Goal: Task Accomplishment & Management: Use online tool/utility

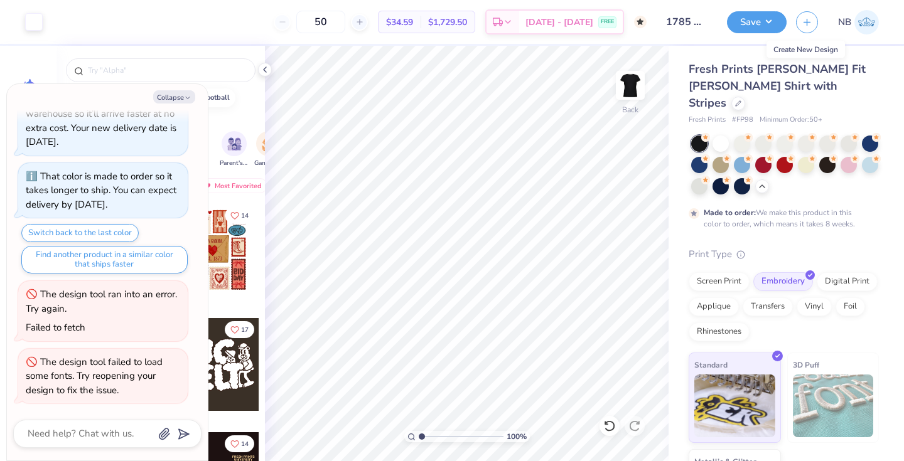
click at [873, 24] on img at bounding box center [866, 22] width 24 height 24
click at [737, 26] on button "Save" at bounding box center [757, 20] width 60 height 22
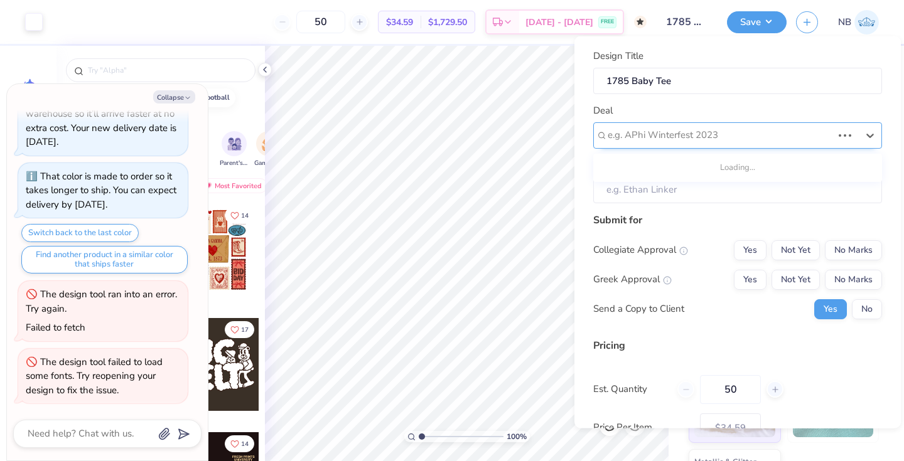
click at [685, 134] on div at bounding box center [720, 135] width 225 height 17
click at [685, 134] on div at bounding box center [733, 135] width 250 height 17
click at [683, 177] on input "Client" at bounding box center [737, 189] width 289 height 27
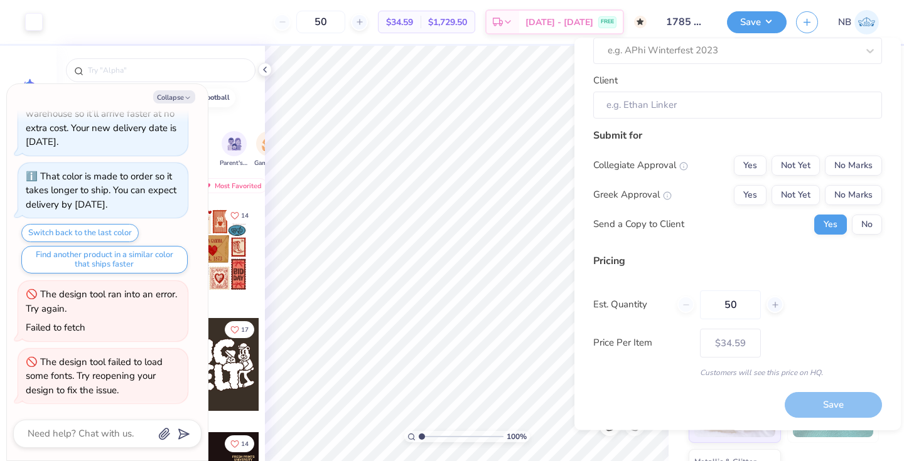
click at [866, 11] on img at bounding box center [866, 22] width 24 height 24
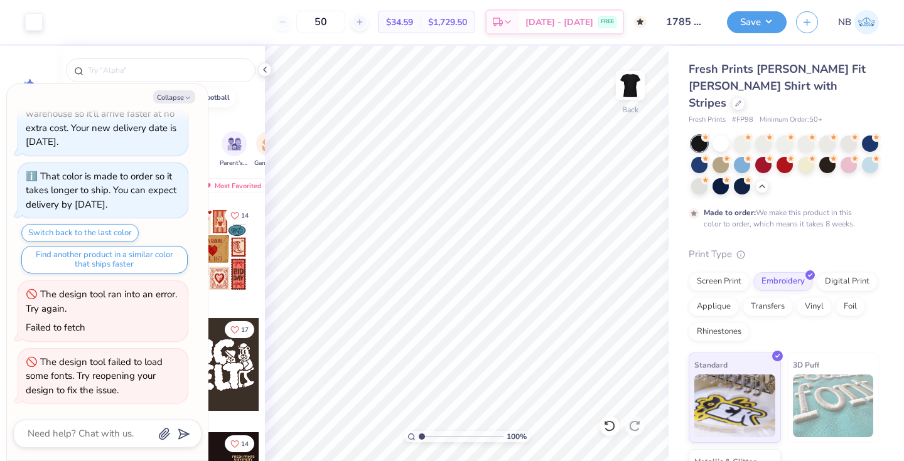
type textarea "x"
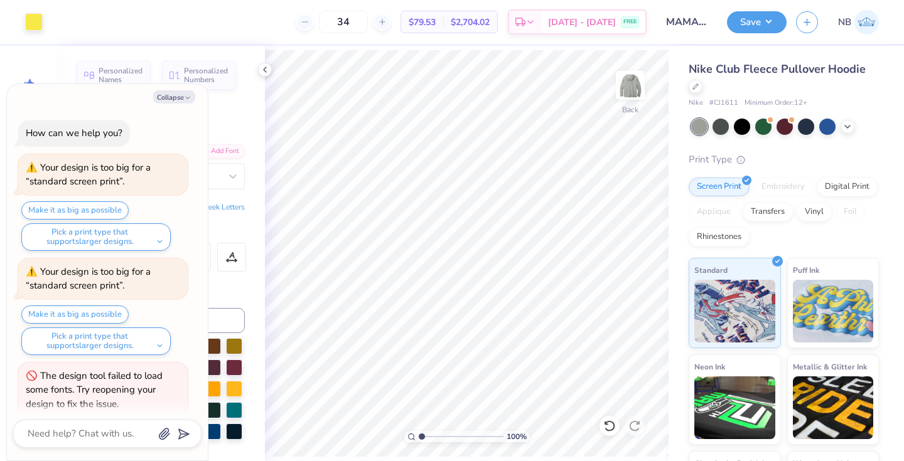
scroll to position [14, 0]
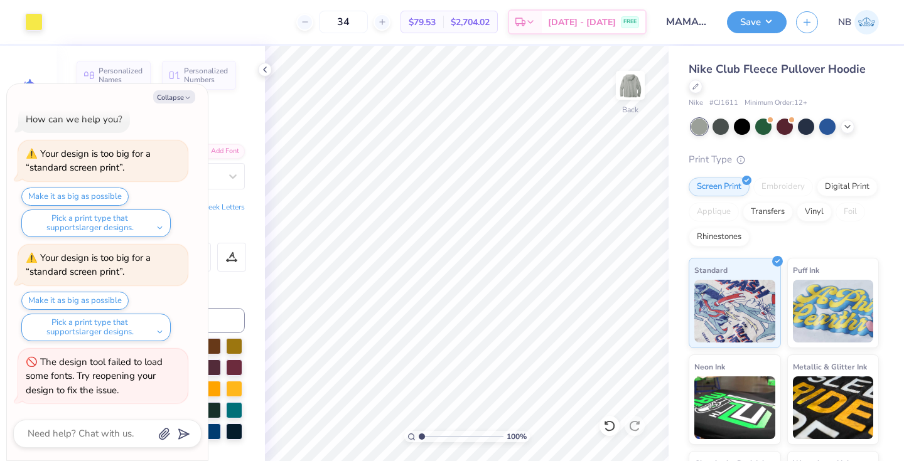
type textarea "x"
